Goal: Task Accomplishment & Management: Manage account settings

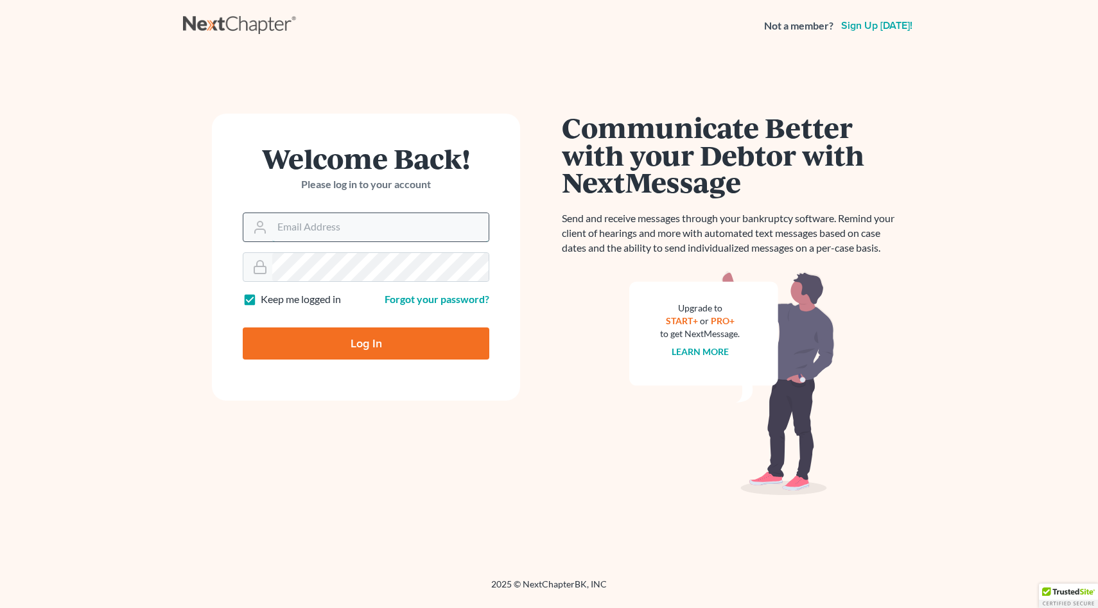
click at [312, 233] on input "Email Address" at bounding box center [380, 227] width 216 height 28
type input "tinikivanniekerk@gmail.com"
click at [378, 337] on input "Log In" at bounding box center [366, 344] width 247 height 32
type input "Thinking..."
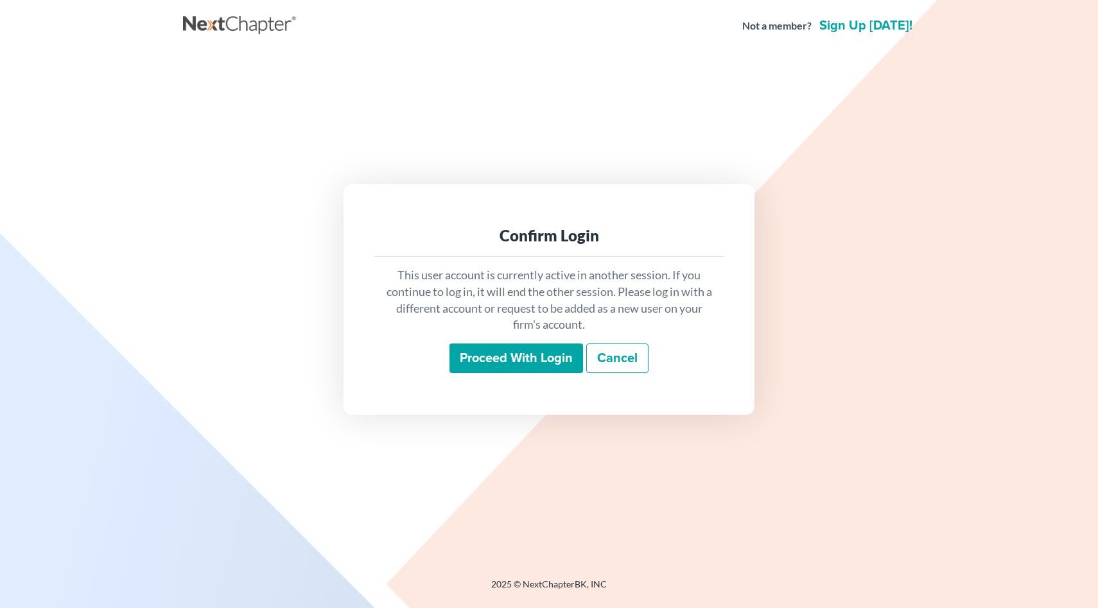
click at [472, 369] on input "Proceed with login" at bounding box center [517, 359] width 134 height 30
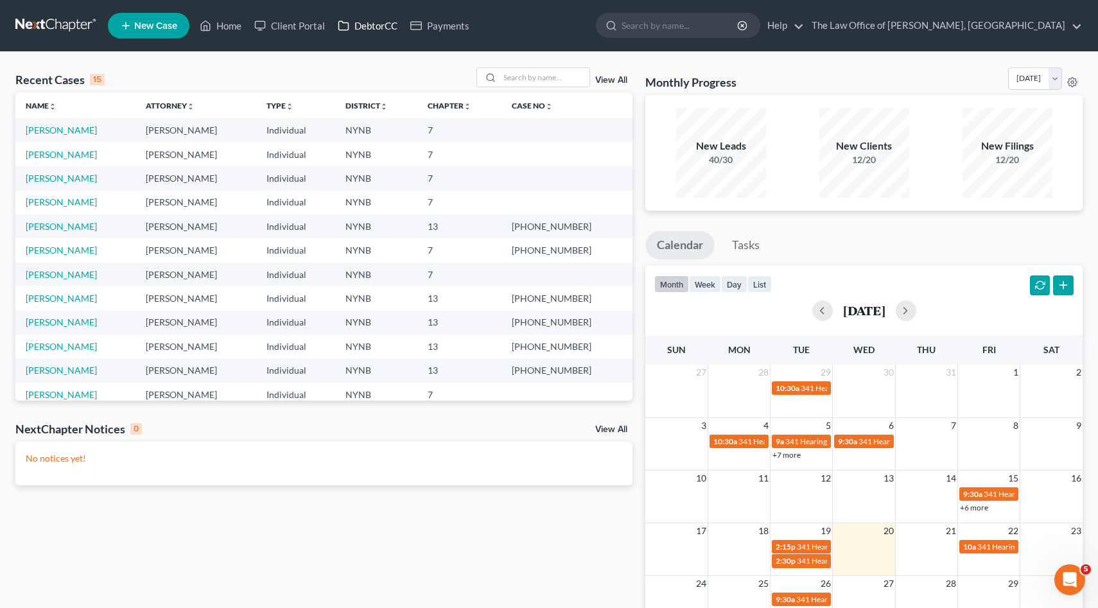
click at [374, 28] on link "DebtorCC" at bounding box center [367, 25] width 73 height 23
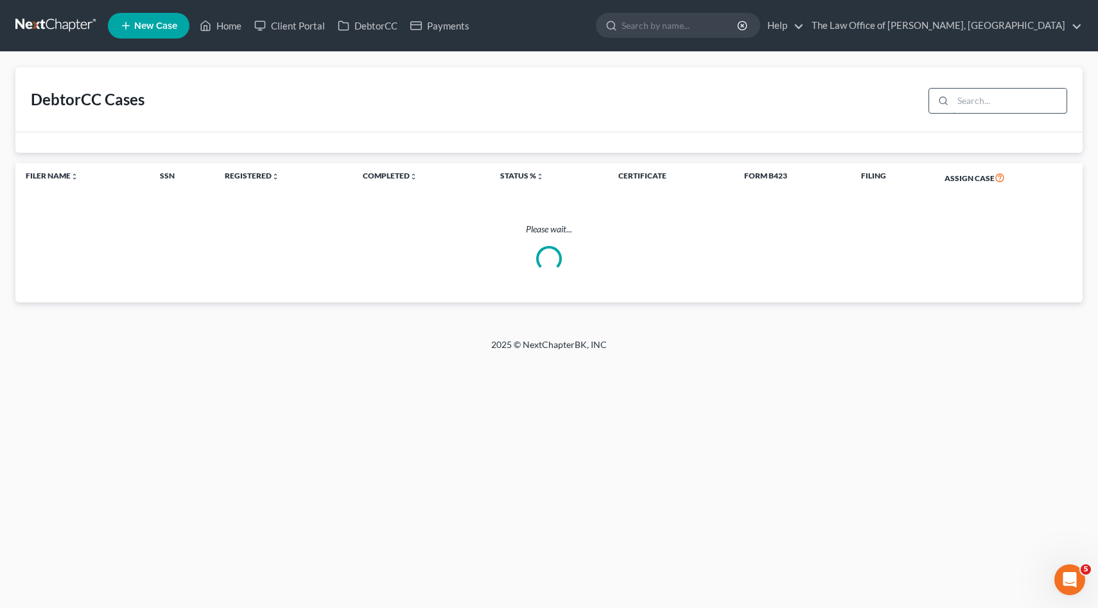
click at [999, 104] on input "search" at bounding box center [1010, 101] width 114 height 24
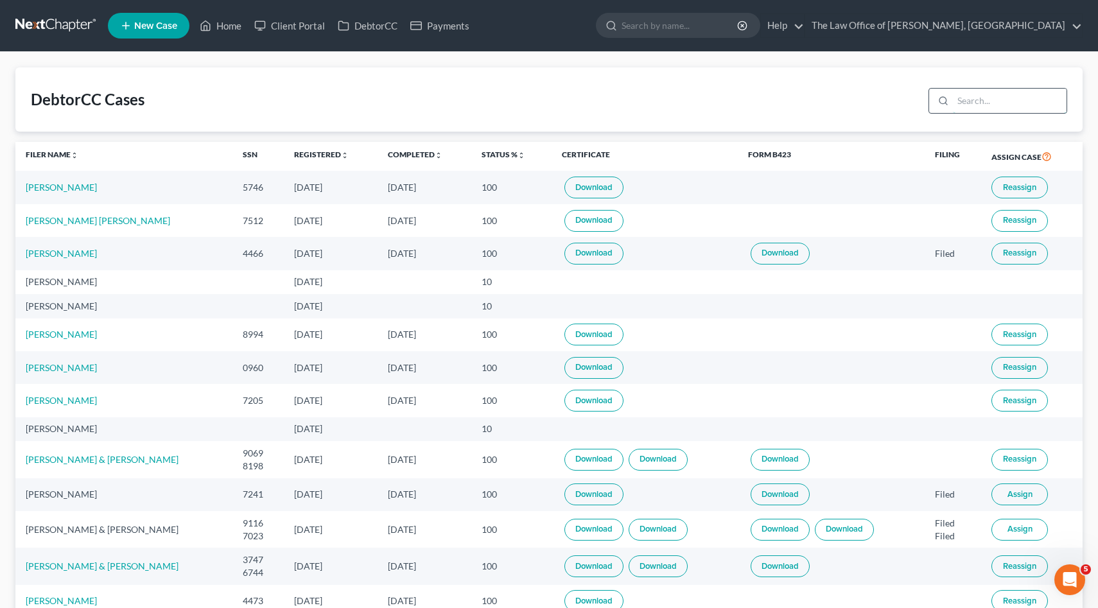
paste input "Guilianelli"
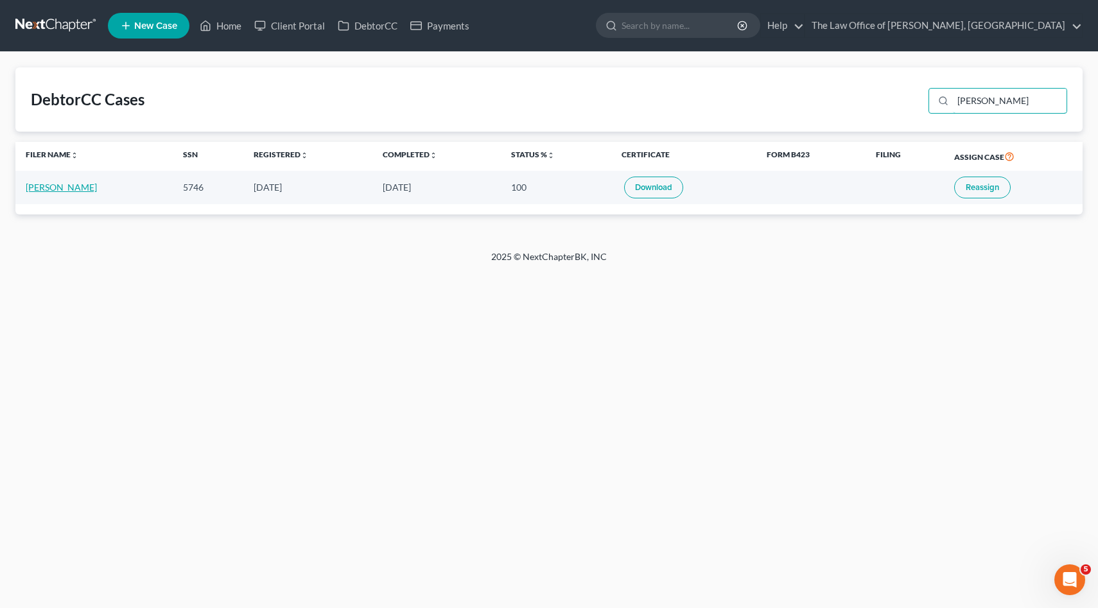
type input "Guilianelli"
click at [54, 184] on link "[PERSON_NAME]" at bounding box center [61, 187] width 71 height 11
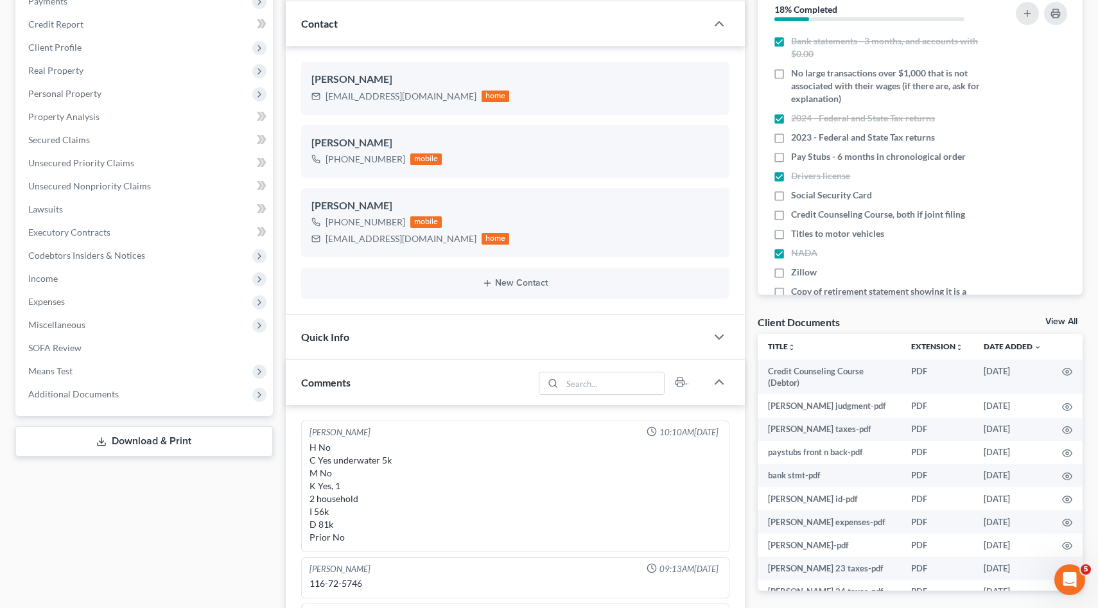
scroll to position [70, 0]
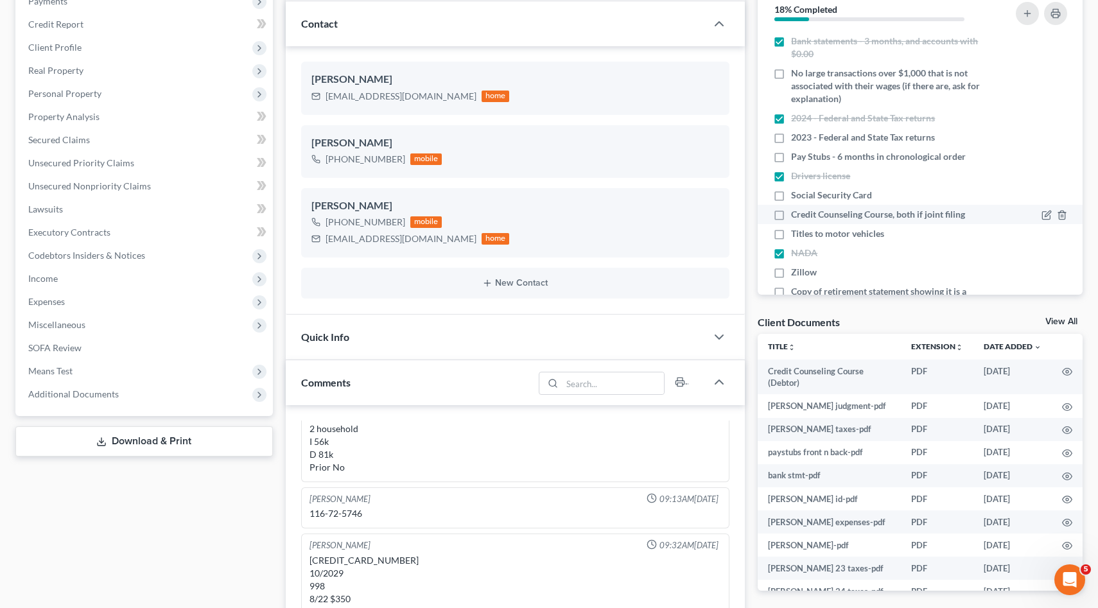
click at [791, 213] on label "Credit Counseling Course, both if joint filing" at bounding box center [878, 214] width 174 height 13
click at [797, 213] on input "Credit Counseling Course, both if joint filing" at bounding box center [801, 212] width 8 height 8
checkbox input "true"
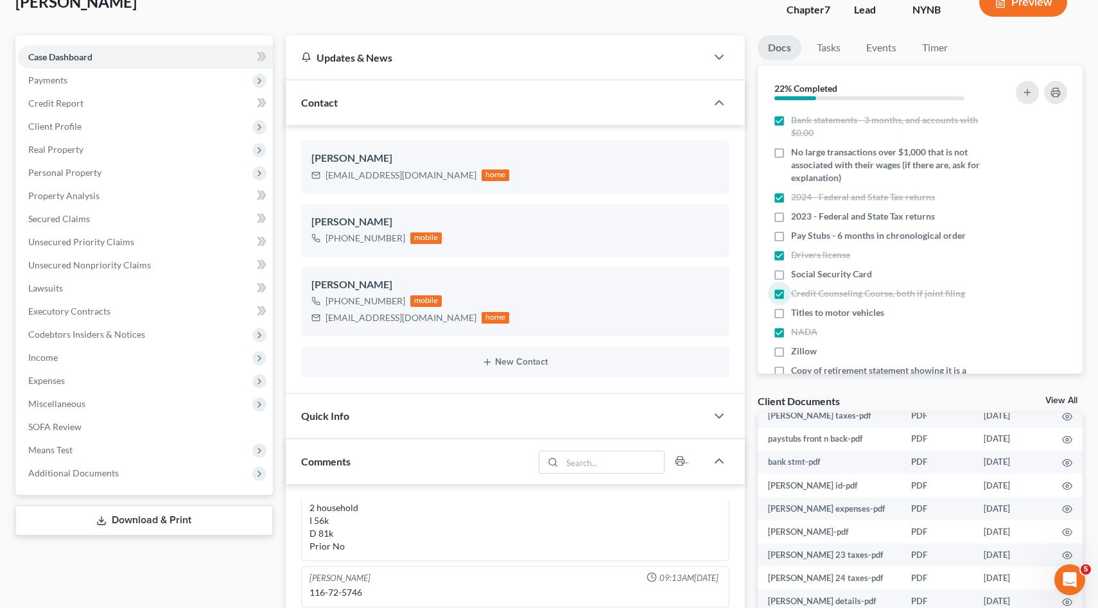
scroll to position [83, 0]
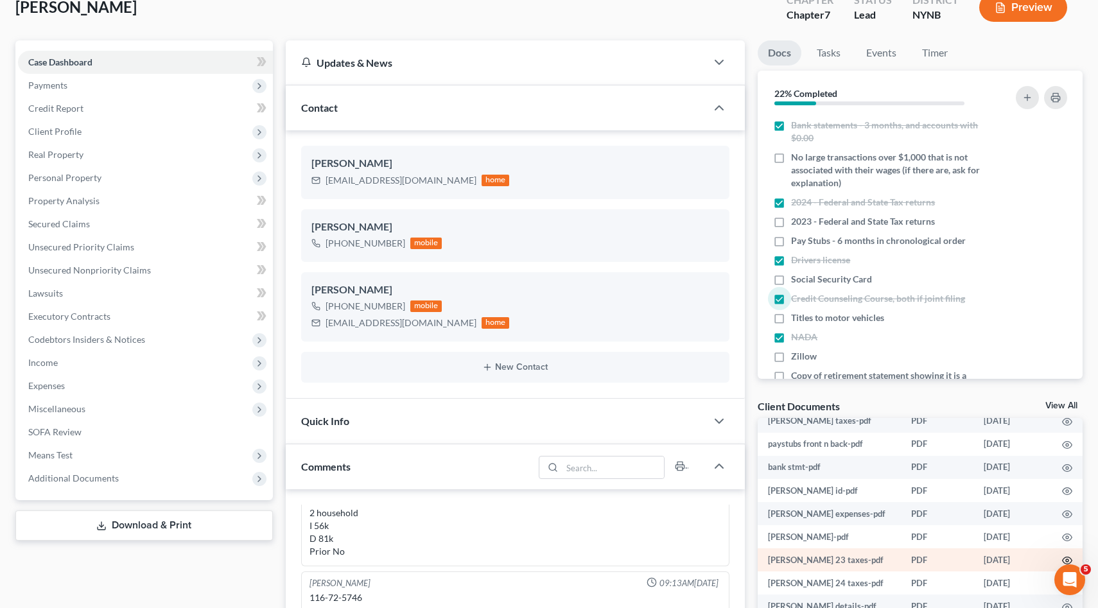
click at [1066, 559] on circle "button" at bounding box center [1067, 560] width 3 height 3
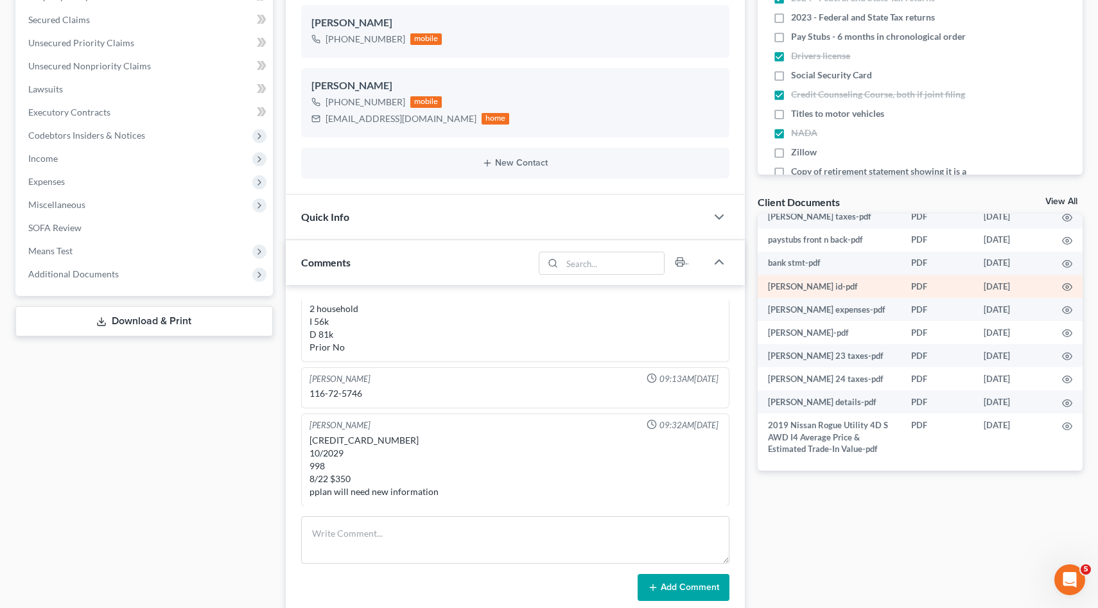
scroll to position [92, 0]
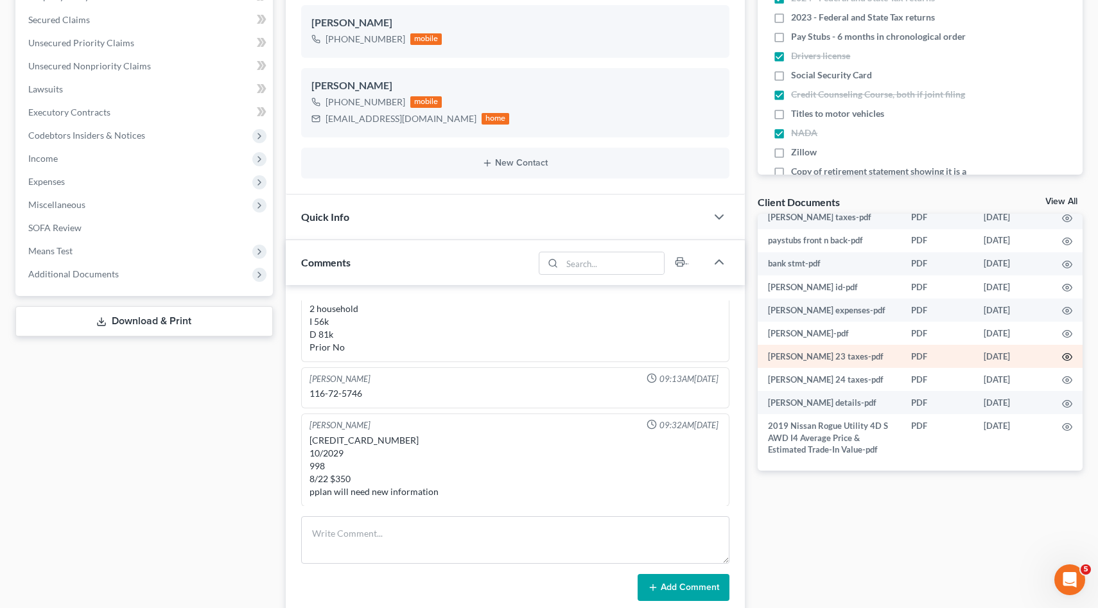
click at [1069, 357] on icon "button" at bounding box center [1067, 357] width 10 height 10
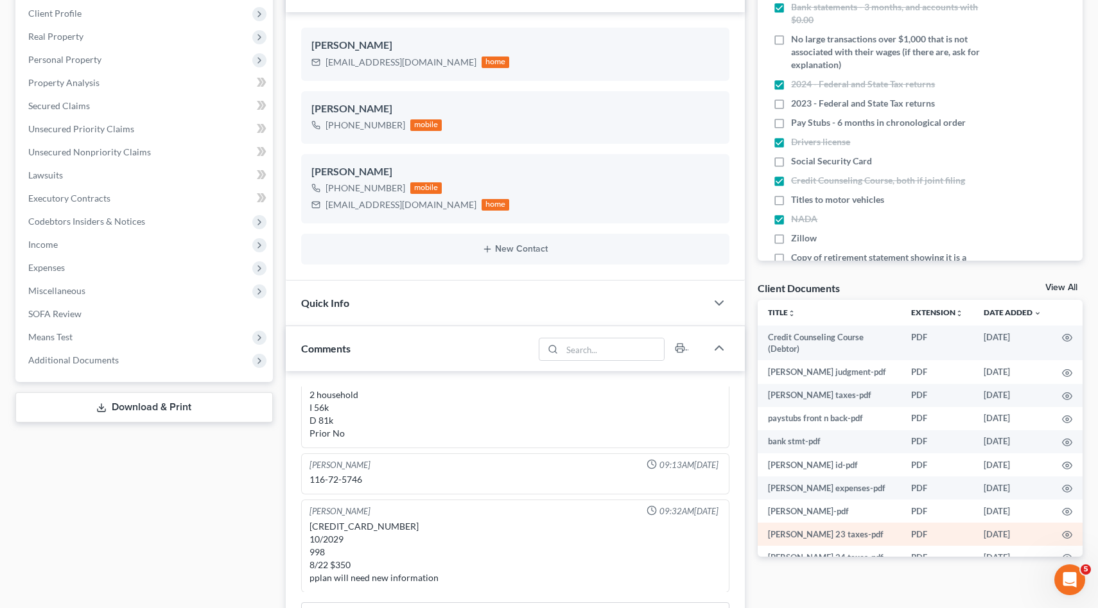
scroll to position [92, 0]
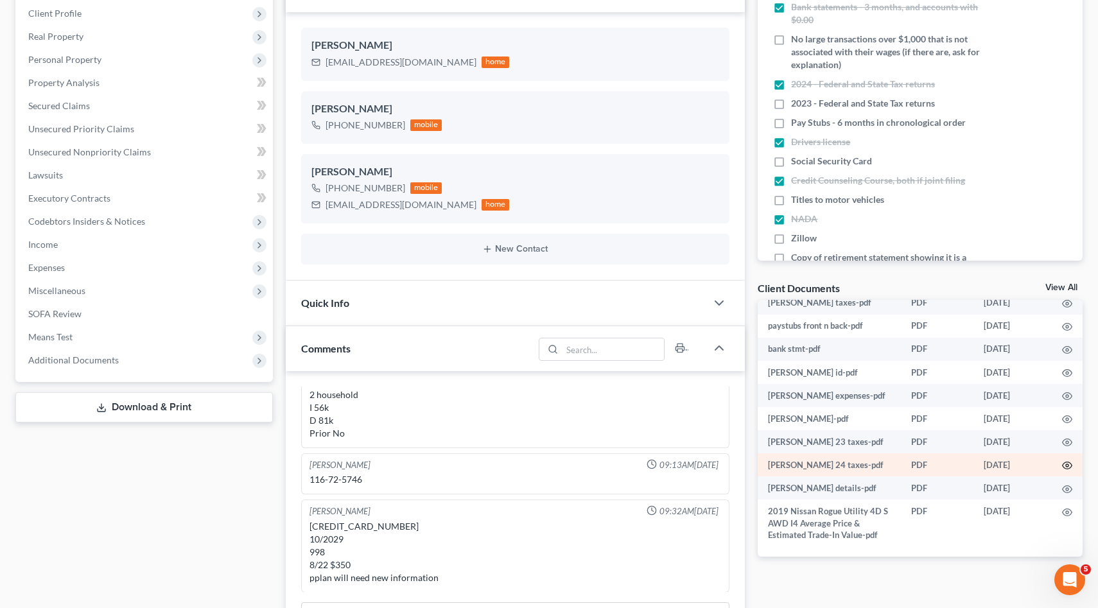
click at [1069, 462] on icon "button" at bounding box center [1067, 466] width 10 height 10
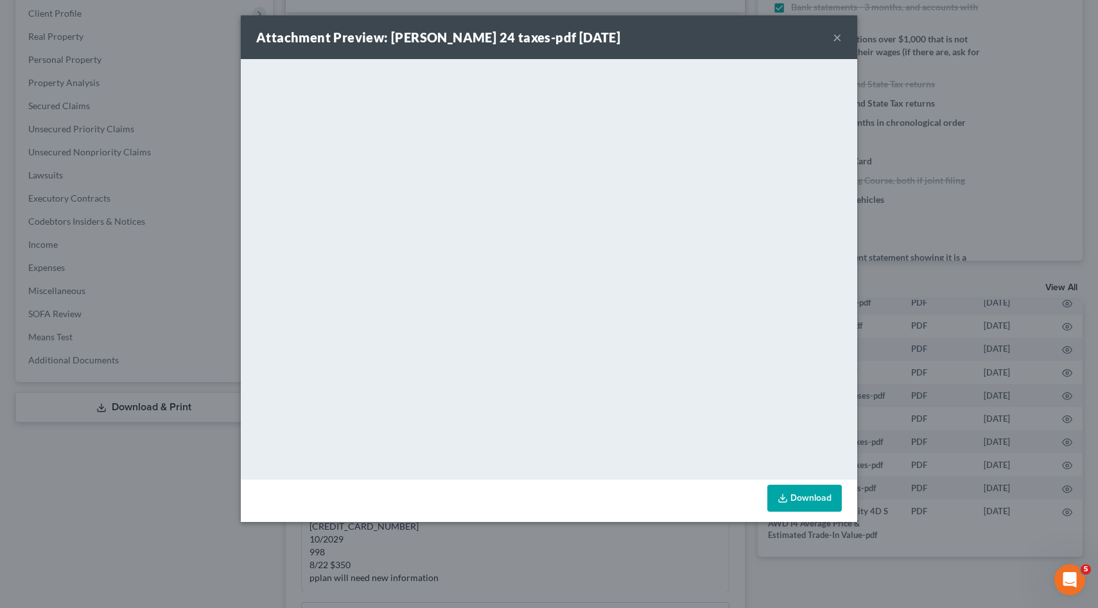
click at [901, 230] on div "Attachment Preview: [PERSON_NAME] 24 taxes-pdf [DATE] × <object ng-attr-data='[…" at bounding box center [549, 304] width 1098 height 608
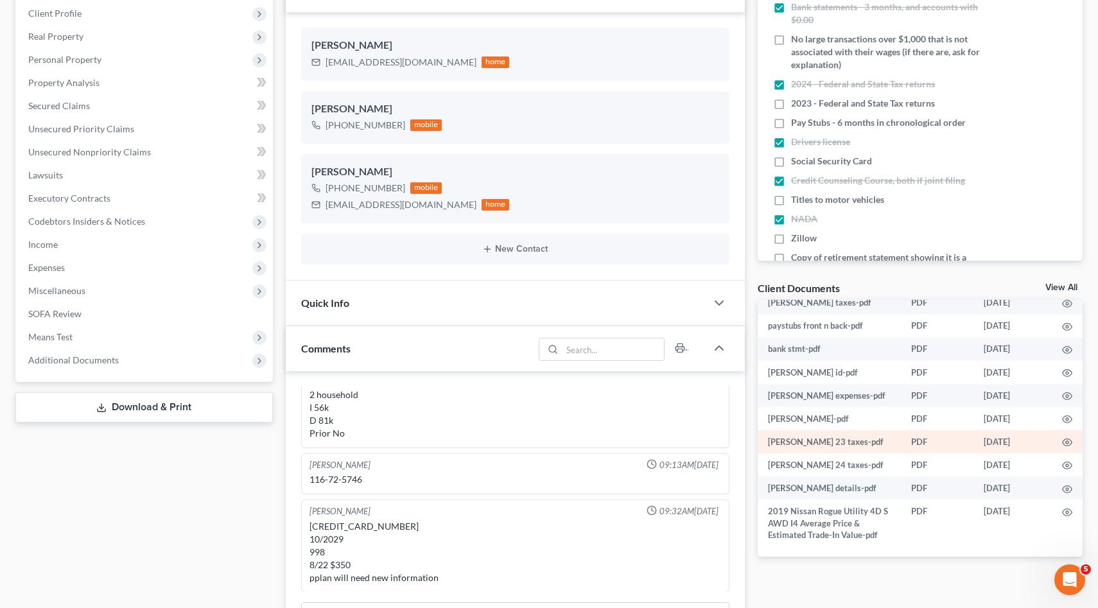
click at [991, 445] on td "[DATE]" at bounding box center [1013, 441] width 78 height 23
click at [1064, 285] on link "View All" at bounding box center [1062, 287] width 32 height 9
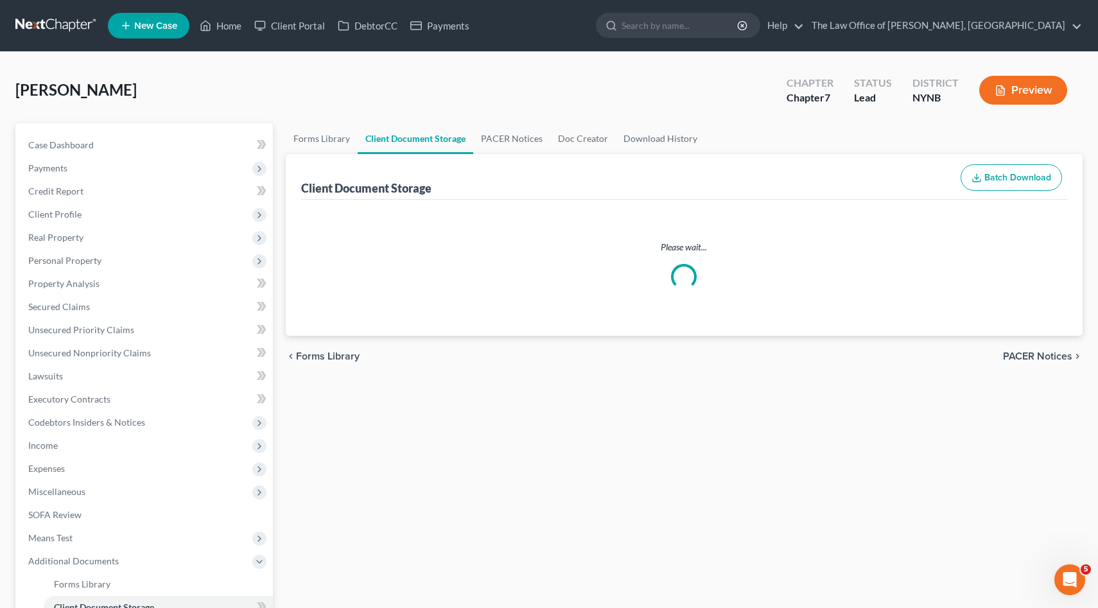
select select "1"
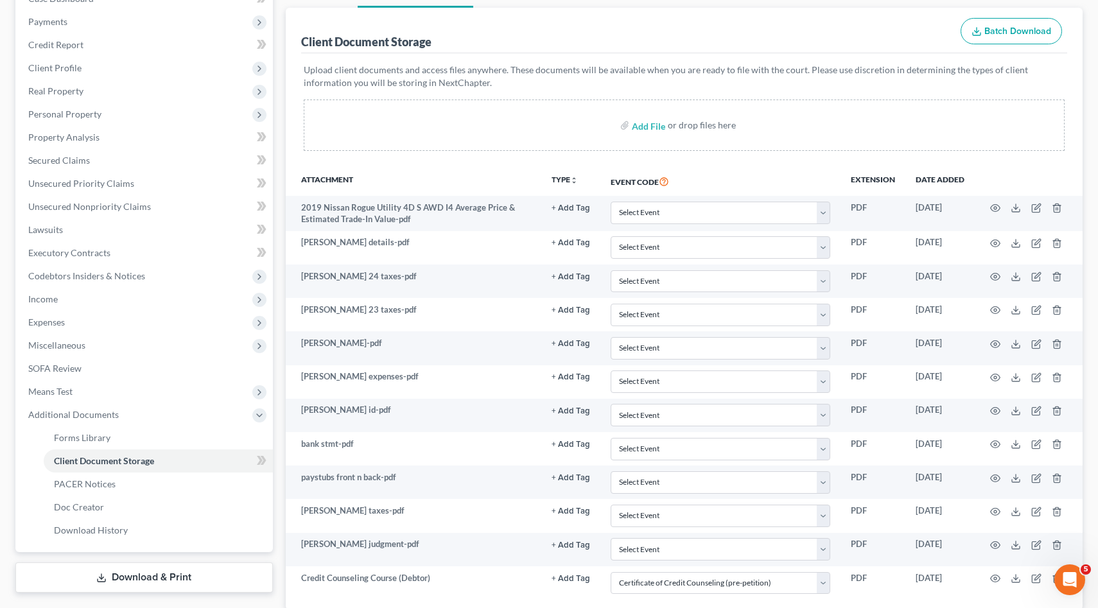
scroll to position [238, 0]
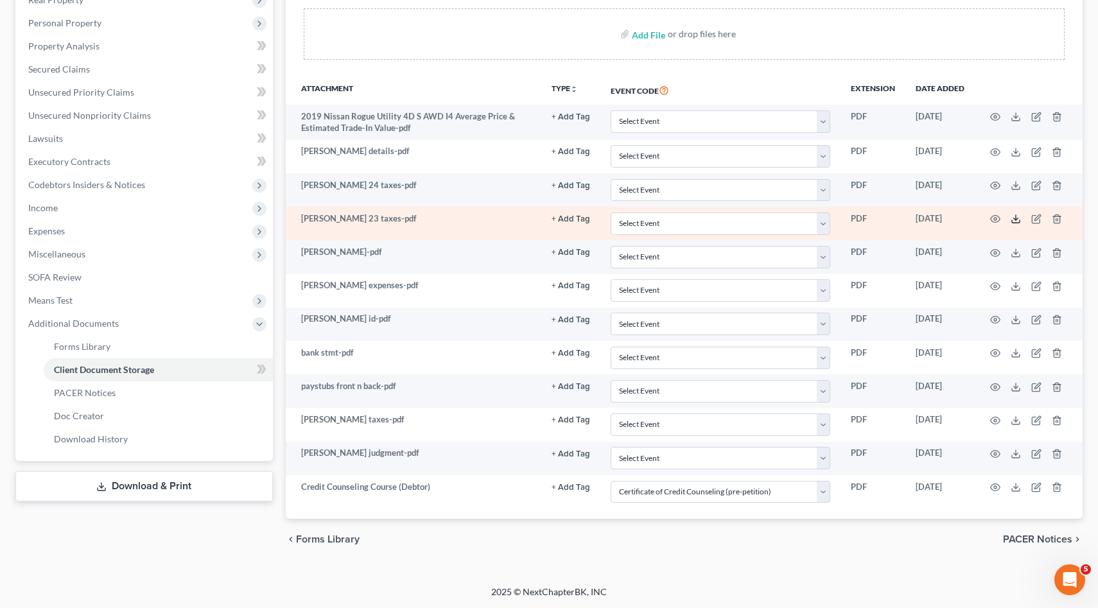
click at [1017, 218] on polyline at bounding box center [1016, 219] width 4 height 2
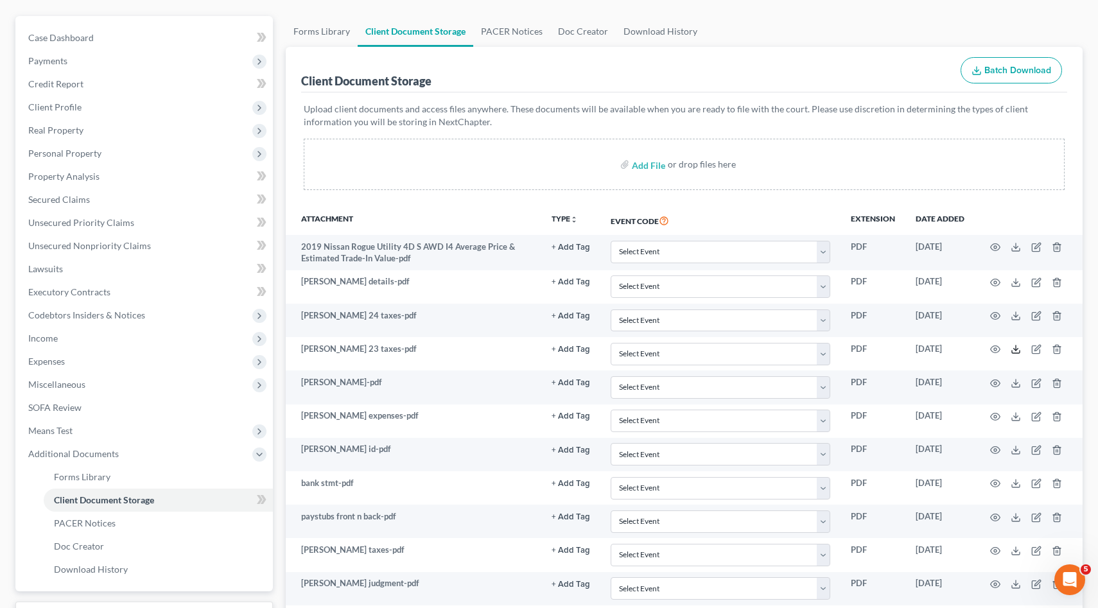
scroll to position [0, 0]
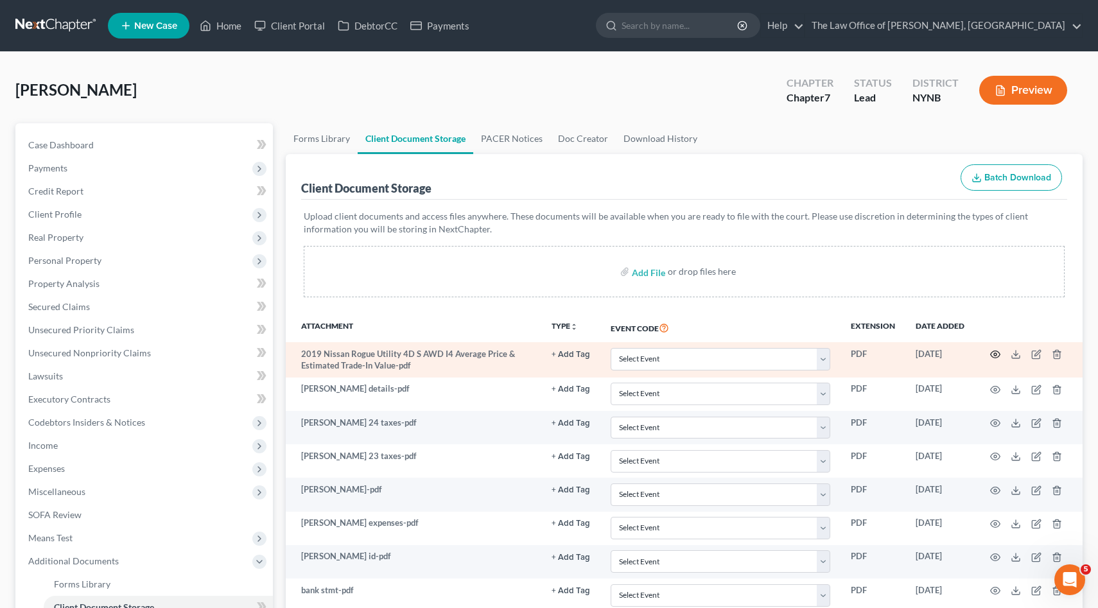
click at [996, 354] on circle "button" at bounding box center [995, 354] width 3 height 3
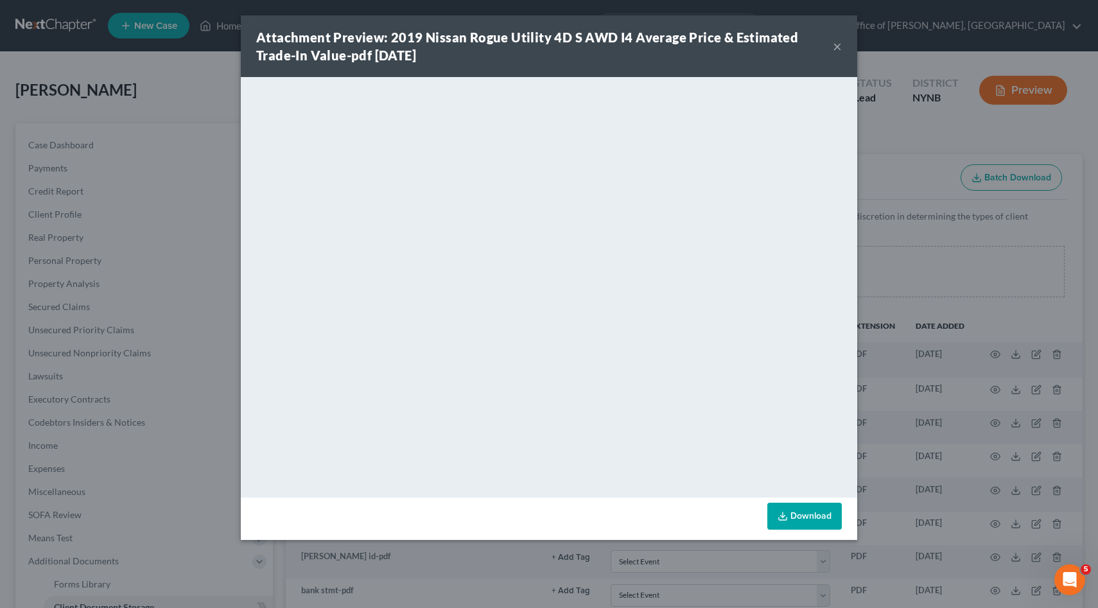
click at [837, 48] on button "×" at bounding box center [837, 46] width 9 height 15
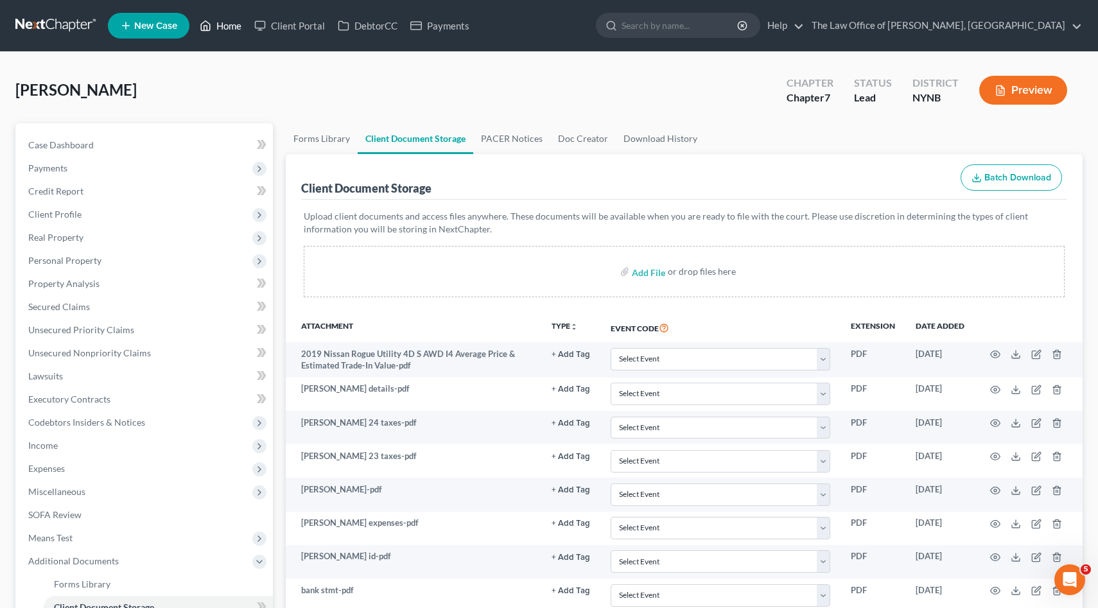
click at [211, 28] on icon at bounding box center [206, 25] width 12 height 15
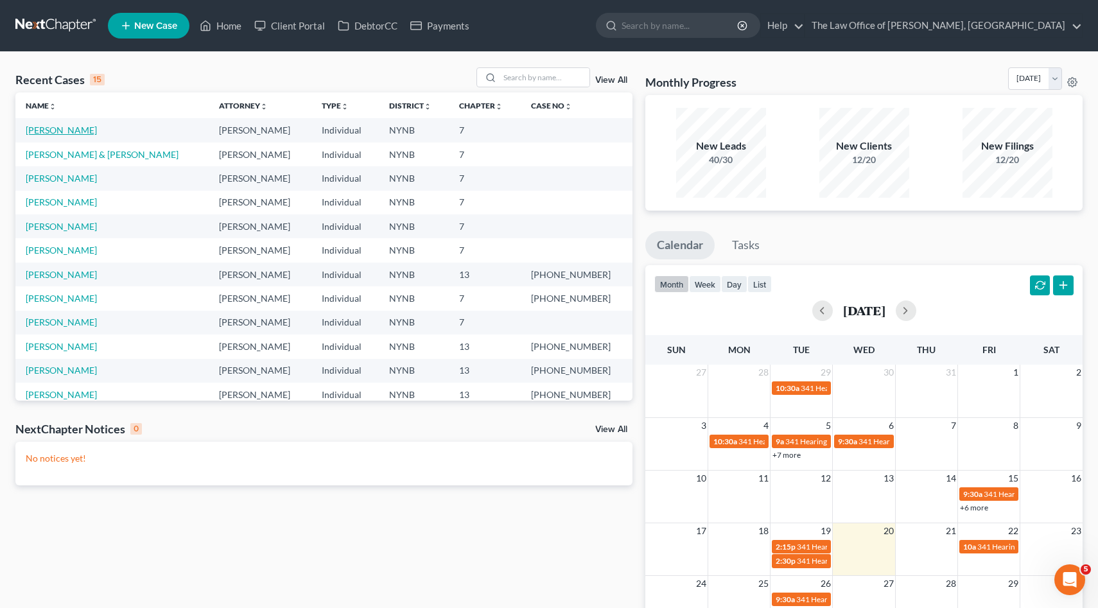
click at [84, 129] on link "[PERSON_NAME]" at bounding box center [61, 130] width 71 height 11
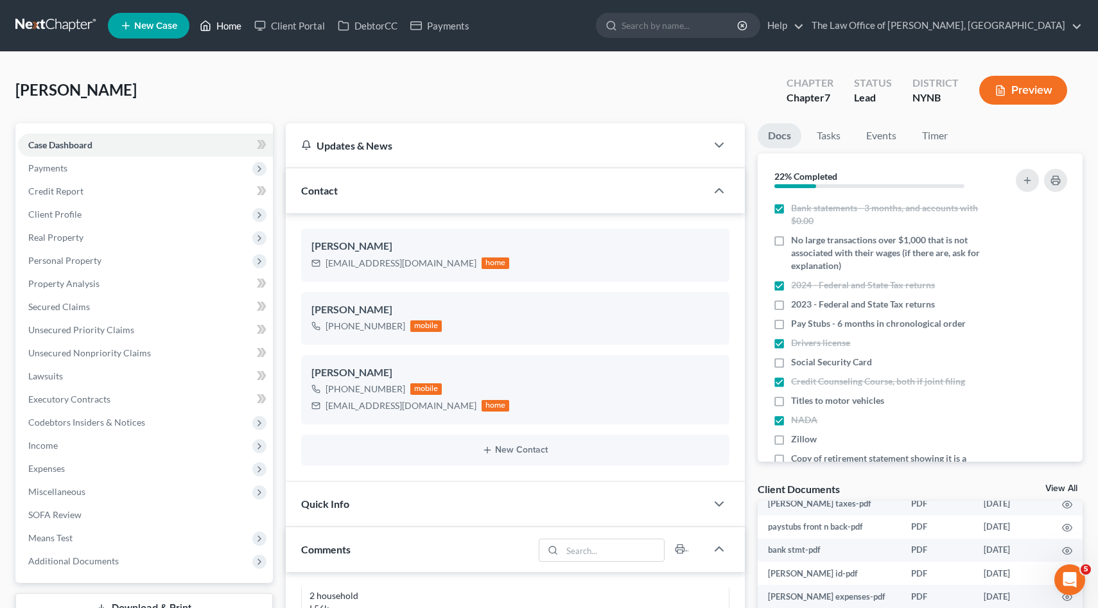
click at [226, 23] on link "Home" at bounding box center [220, 25] width 55 height 23
